Goal: Register for event/course

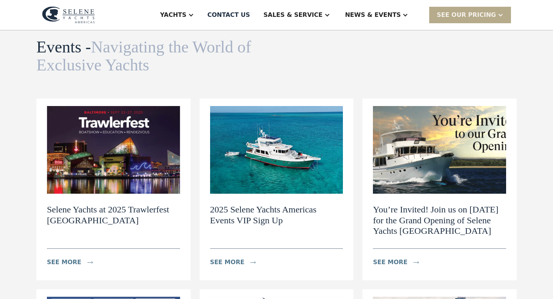
scroll to position [49, 0]
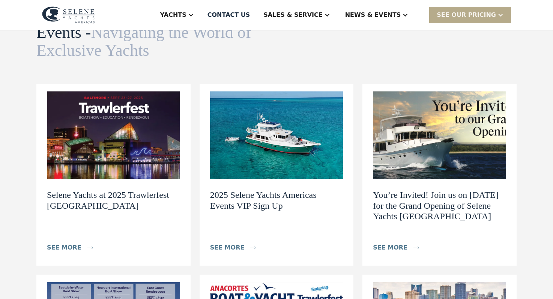
click at [269, 195] on h2 "2025 Selene Yachts Americas Events VIP Sign Up" at bounding box center [276, 201] width 133 height 22
